Goal: Task Accomplishment & Management: Use online tool/utility

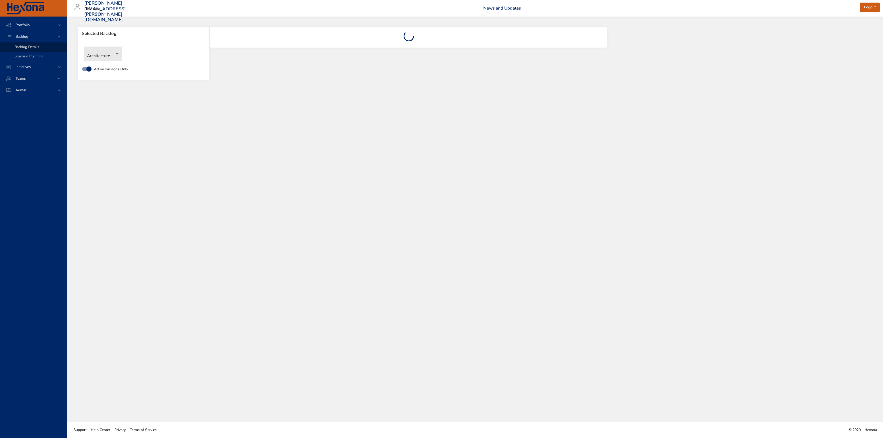
click at [110, 50] on body "Portfolio Backlog Backlog Details Scenario Planning Initiatives Teams Admin [PE…" at bounding box center [441, 219] width 883 height 438
click at [117, 133] on li "NewGen Scheduler" at bounding box center [110, 131] width 53 height 9
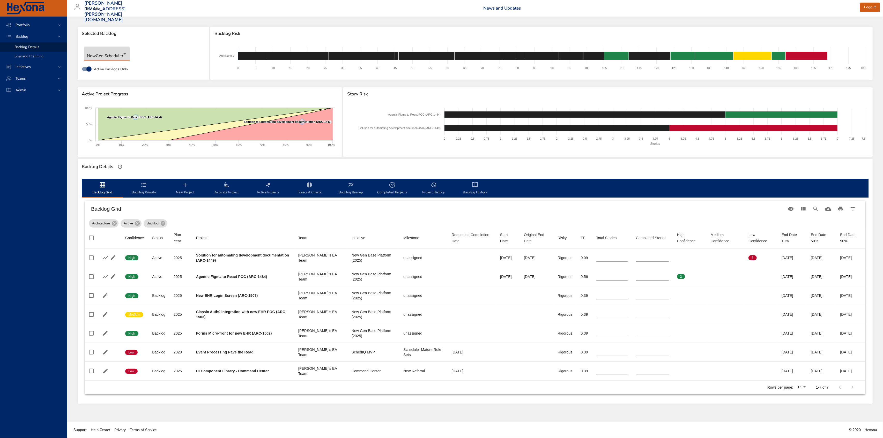
type input "*"
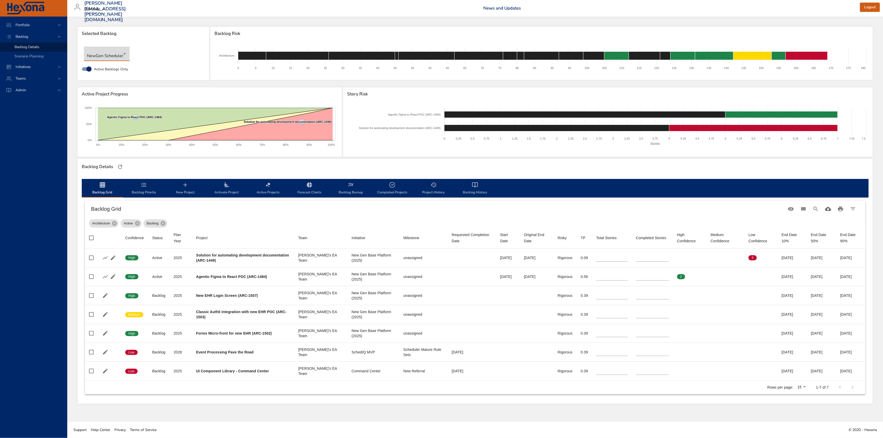
type input "*"
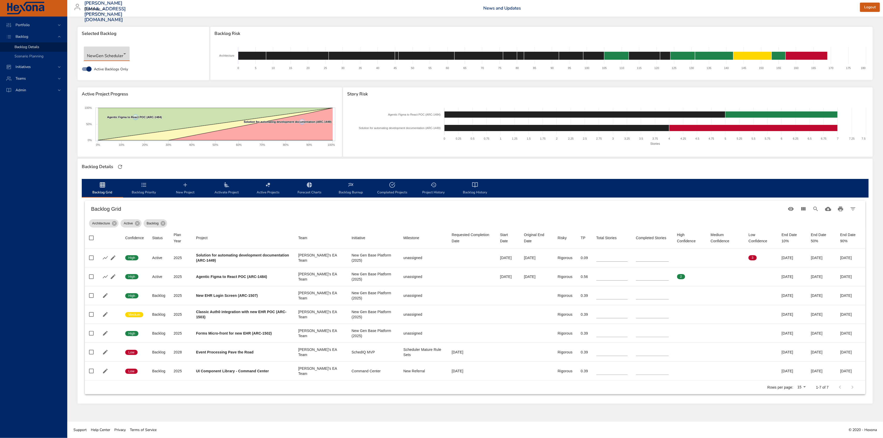
type input "*"
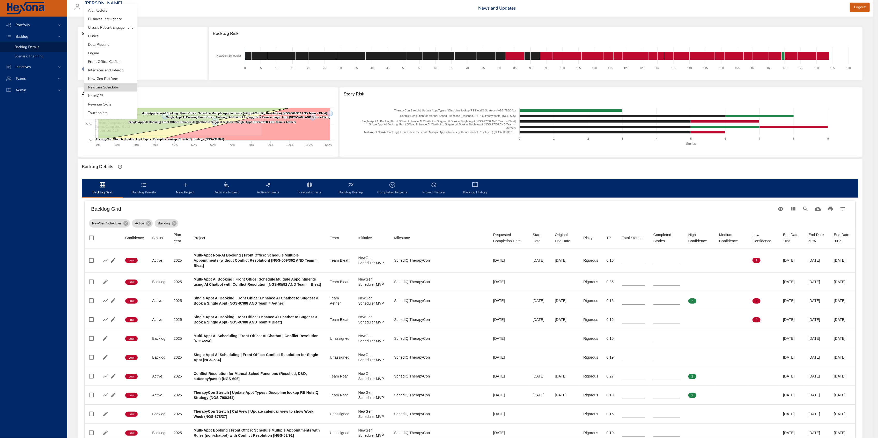
click at [114, 52] on body "Portfolio Backlog Backlog Details Scenario Planning Initiatives Teams Admin [PE…" at bounding box center [439, 219] width 878 height 438
click at [115, 113] on li "Touchpoints" at bounding box center [110, 113] width 53 height 9
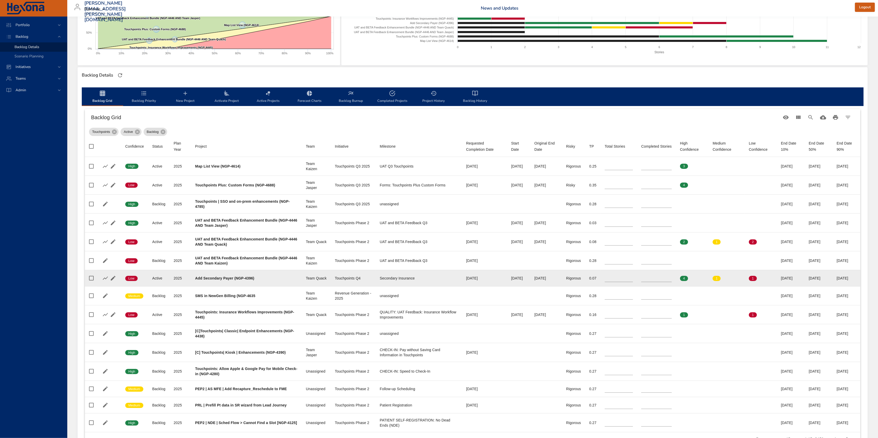
scroll to position [103, 0]
